Goal: Information Seeking & Learning: Check status

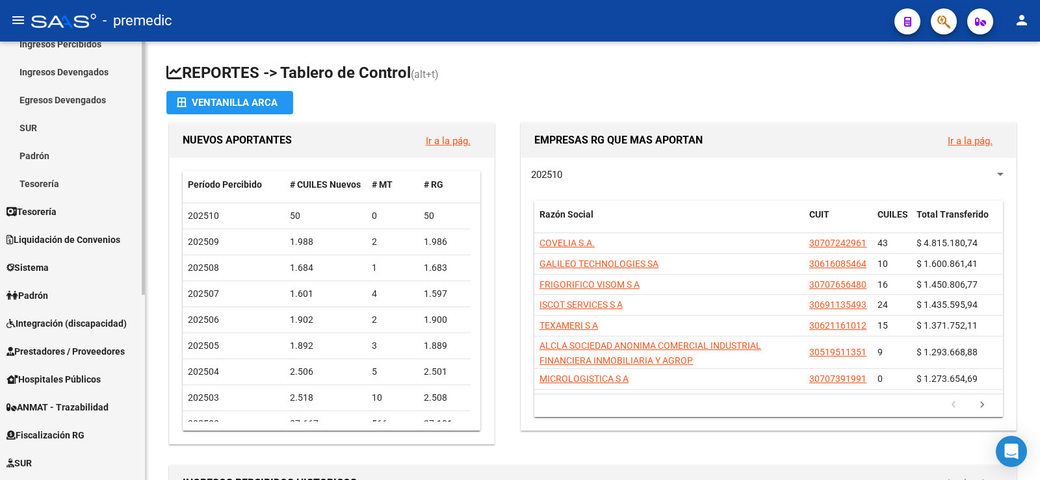
scroll to position [130, 0]
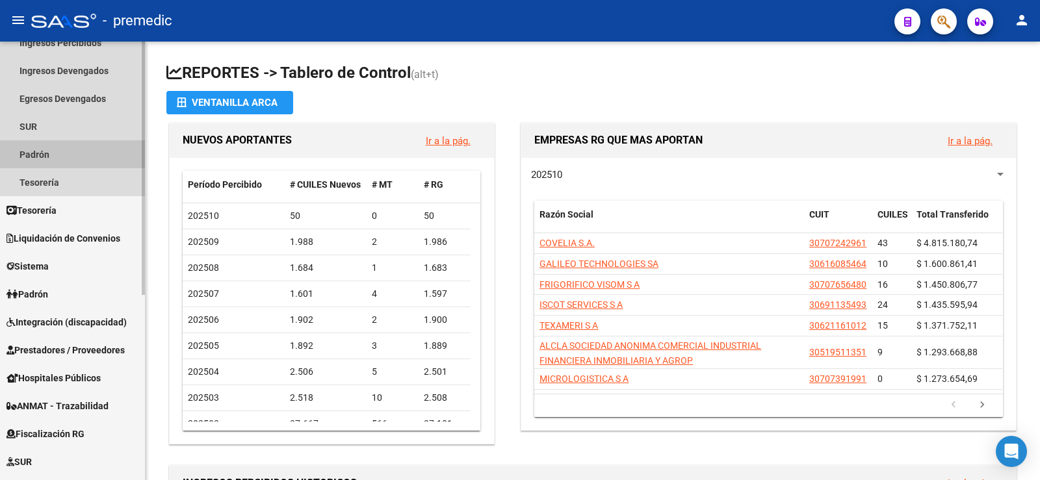
click at [45, 154] on link "Padrón" at bounding box center [72, 154] width 145 height 28
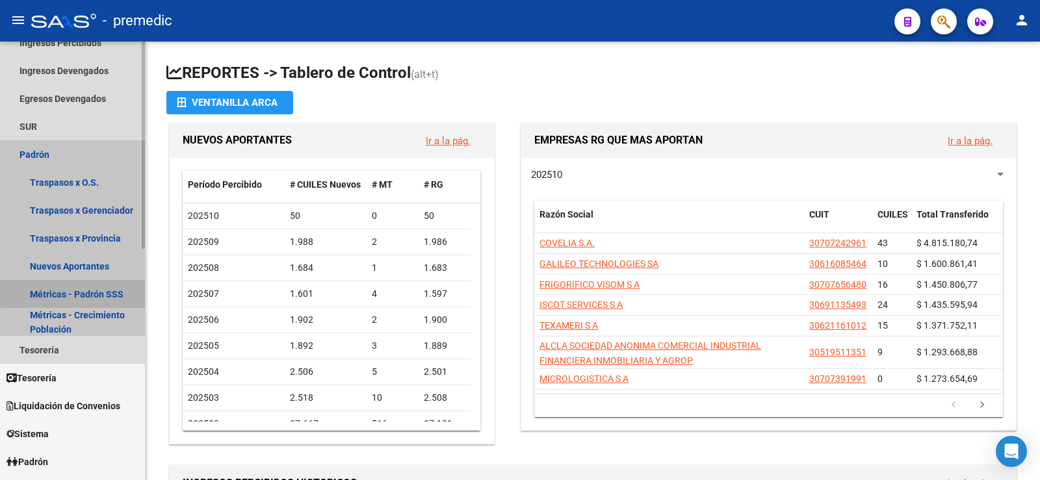
click at [92, 292] on link "Métricas - Padrón SSS" at bounding box center [72, 294] width 145 height 28
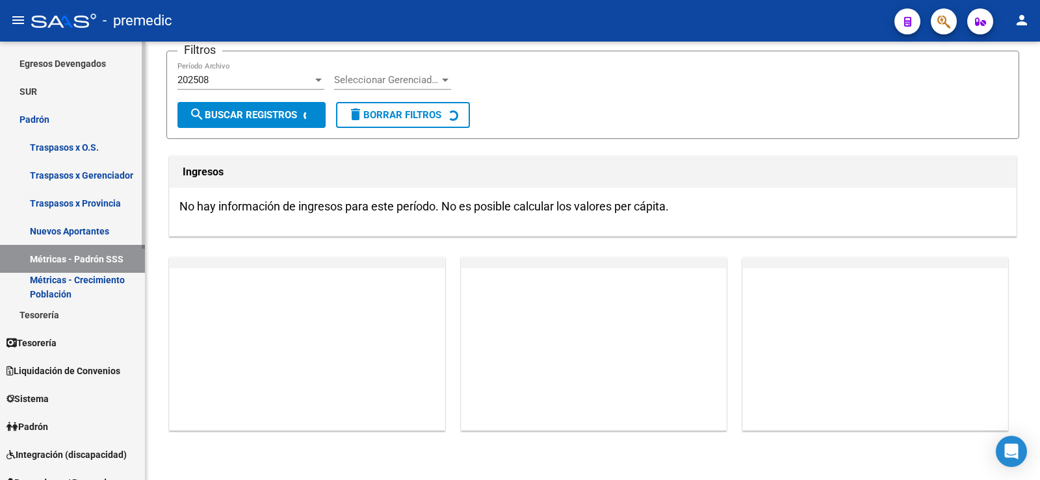
scroll to position [195, 0]
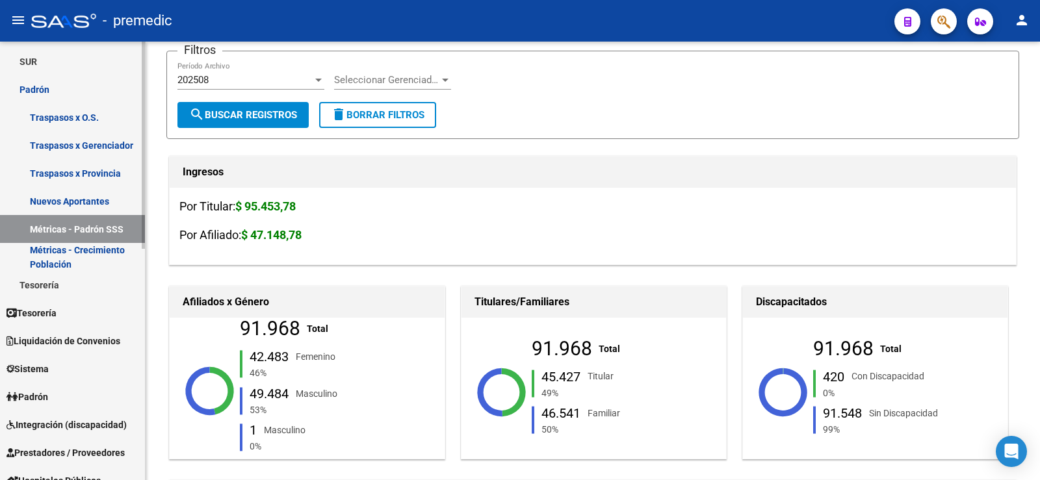
click at [96, 255] on link "Métricas - Crecimiento Población" at bounding box center [72, 257] width 145 height 28
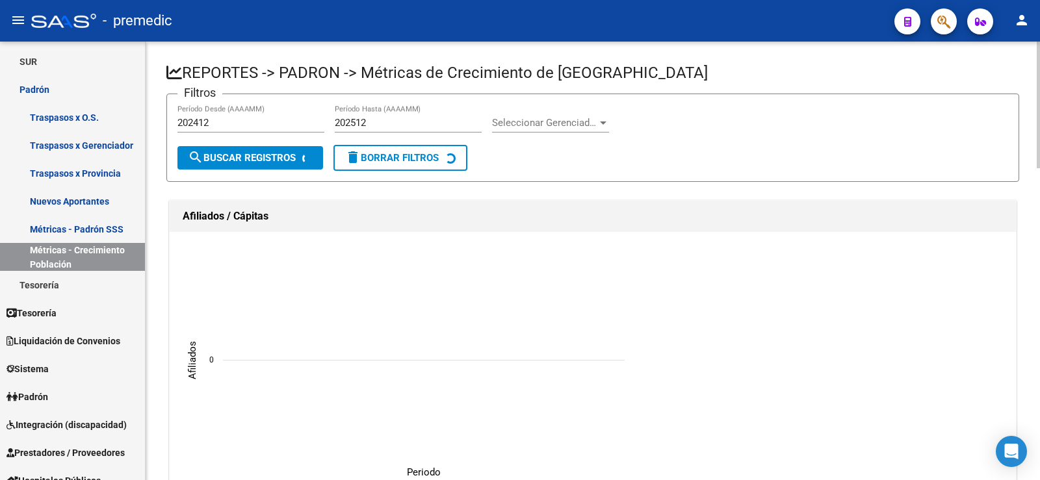
click at [218, 131] on div "202412 Período Desde (AAAAMM)" at bounding box center [250, 119] width 147 height 28
click at [208, 120] on input "202412" at bounding box center [250, 123] width 147 height 12
click at [192, 120] on input "202412" at bounding box center [250, 123] width 147 height 12
click at [194, 120] on input "202412" at bounding box center [250, 123] width 147 height 12
click at [224, 118] on input "202412" at bounding box center [250, 123] width 147 height 12
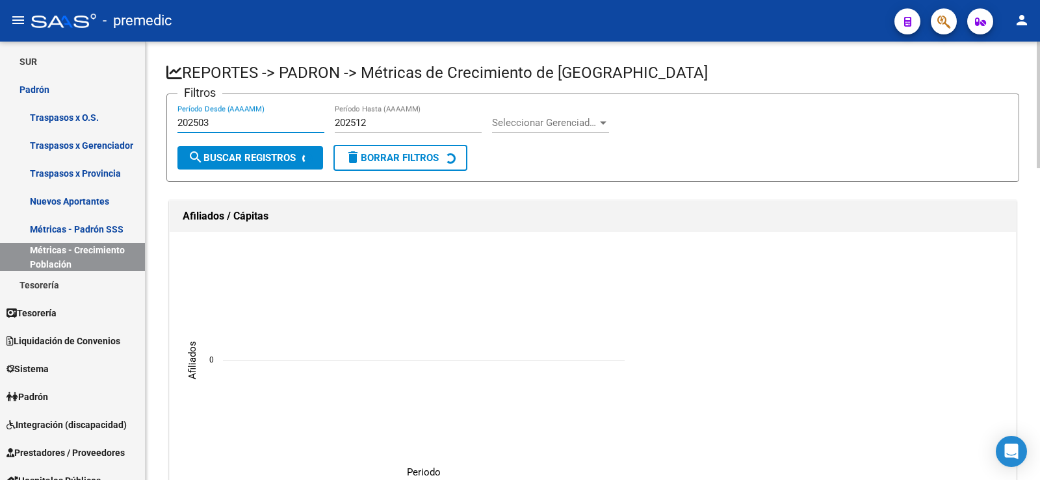
type input "202503"
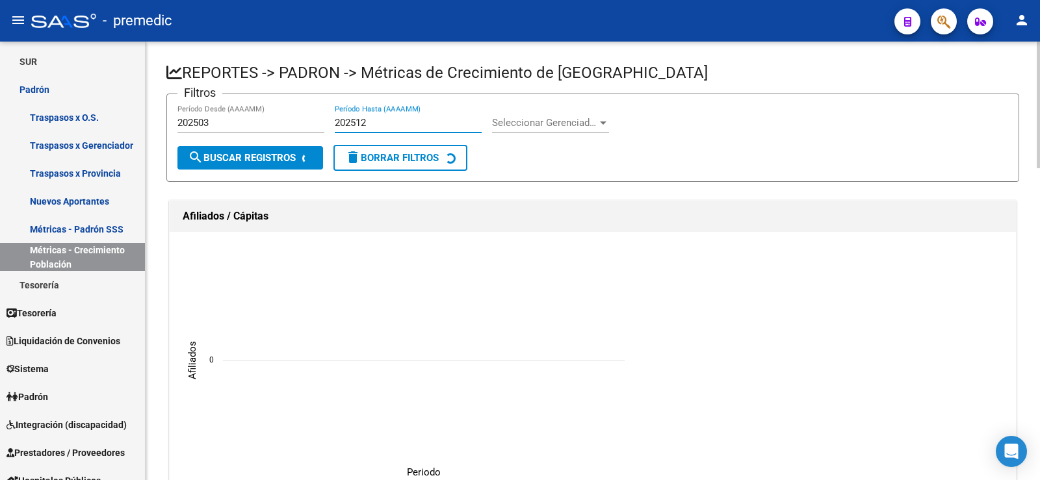
click at [374, 122] on input "202512" at bounding box center [408, 123] width 147 height 12
type input "202510"
click at [264, 159] on span "search Buscar Registros" at bounding box center [242, 158] width 108 height 12
